Goal: Transaction & Acquisition: Book appointment/travel/reservation

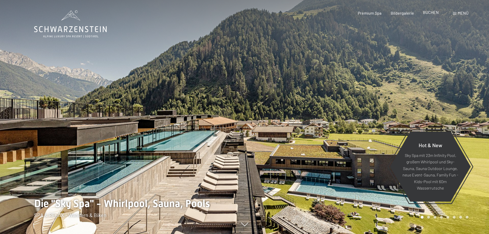
click at [429, 13] on span "BUCHEN" at bounding box center [431, 12] width 16 height 5
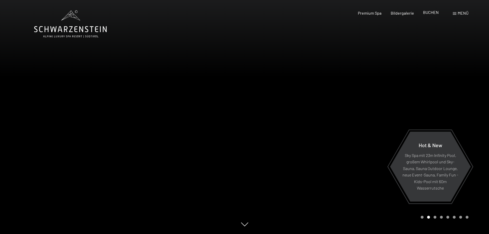
click at [434, 12] on span "BUCHEN" at bounding box center [431, 12] width 16 height 5
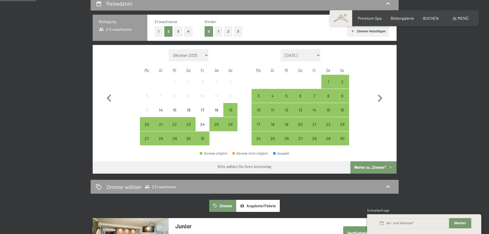
scroll to position [128, 0]
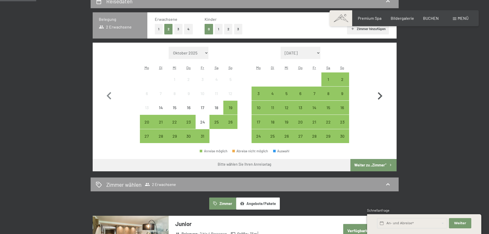
click at [380, 94] on icon "button" at bounding box center [379, 95] width 5 height 7
select select "2025-11-01"
select select "2025-12-01"
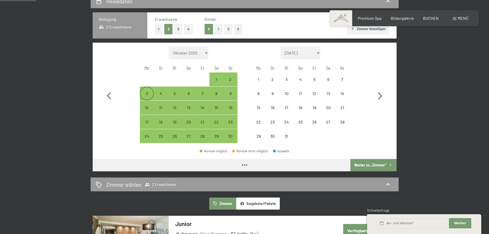
select select "2025-11-01"
select select "2025-12-01"
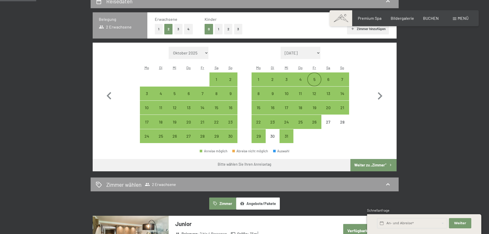
click at [310, 79] on div "5" at bounding box center [313, 83] width 13 height 13
select select "2025-11-01"
select select "2025-12-01"
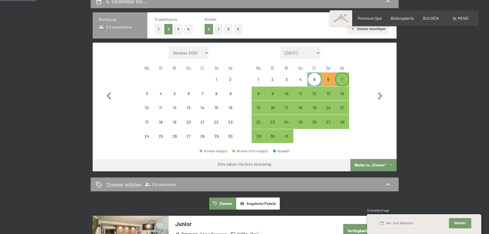
click at [343, 79] on div "7" at bounding box center [341, 83] width 13 height 13
select select "2025-11-01"
select select "2025-12-01"
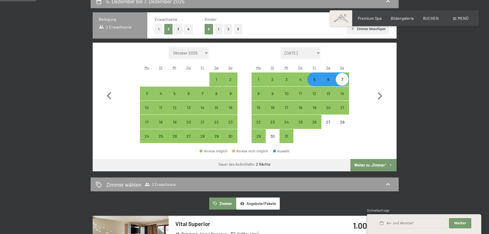
click at [381, 167] on button "Weiter zu „Zimmer“" at bounding box center [373, 165] width 46 height 12
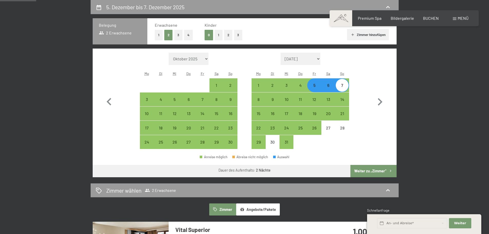
select select "2025-11-01"
select select "2025-12-01"
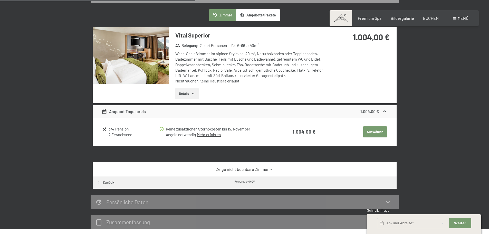
scroll to position [97, 0]
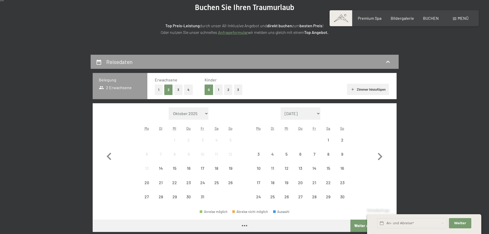
scroll to position [103, 0]
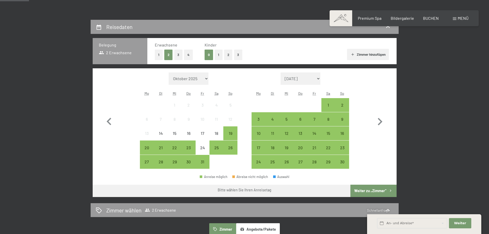
click at [355, 53] on button "Zimmer hinzufügen" at bounding box center [368, 54] width 42 height 11
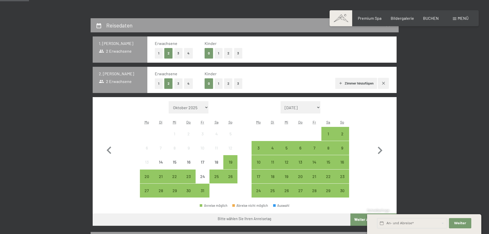
scroll to position [180, 0]
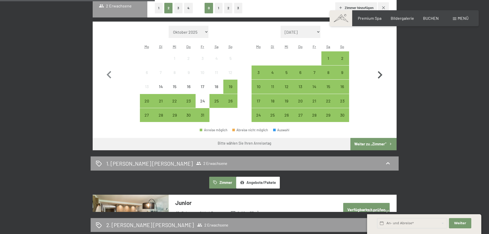
click at [380, 72] on icon "button" at bounding box center [379, 74] width 15 height 15
select select "2025-11-01"
select select "2025-12-01"
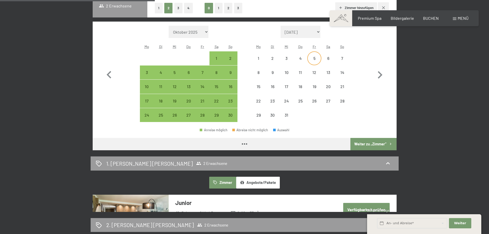
select select "2025-11-01"
select select "2025-12-01"
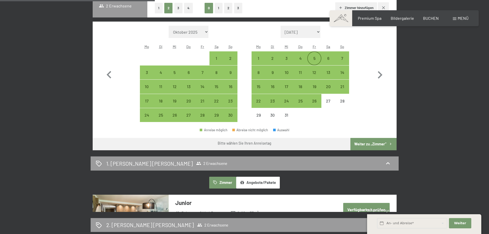
click at [312, 58] on div "5" at bounding box center [313, 62] width 13 height 13
select select "2025-11-01"
select select "2025-12-01"
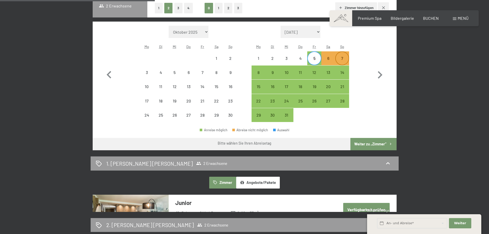
click at [339, 57] on div "7" at bounding box center [341, 62] width 13 height 13
select select "2025-11-01"
select select "2025-12-01"
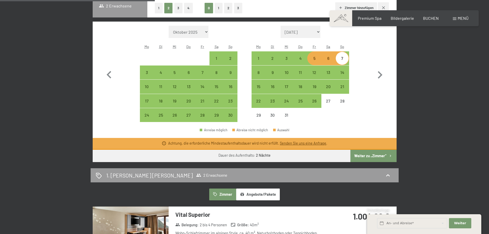
click at [316, 63] on div "5" at bounding box center [313, 62] width 13 height 13
select select "2025-11-01"
select select "2025-12-01"
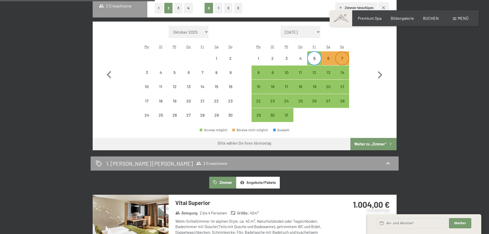
click at [341, 61] on div "7" at bounding box center [341, 62] width 13 height 13
select select "2025-11-01"
select select "2025-12-01"
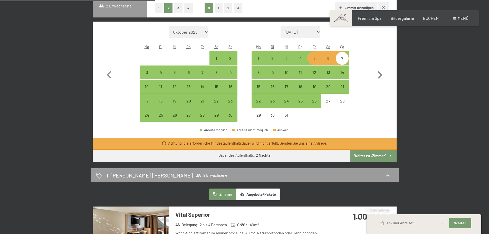
click at [312, 57] on div "5" at bounding box center [313, 62] width 13 height 13
select select "2025-11-01"
select select "2025-12-01"
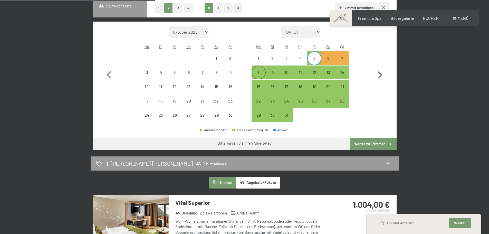
click at [257, 73] on div "8" at bounding box center [258, 76] width 13 height 13
select select "2025-11-01"
select select "2025-12-01"
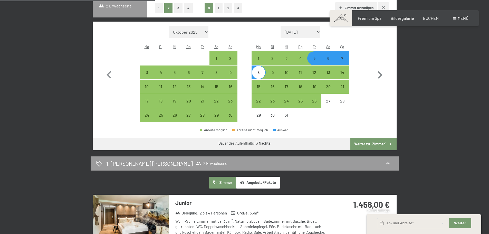
click at [384, 141] on button "Weiter zu „Zimmer“" at bounding box center [373, 144] width 46 height 12
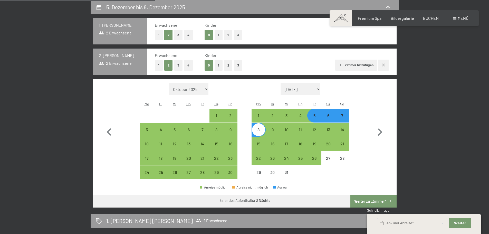
select select "2025-11-01"
select select "2025-12-01"
